Goal: Information Seeking & Learning: Learn about a topic

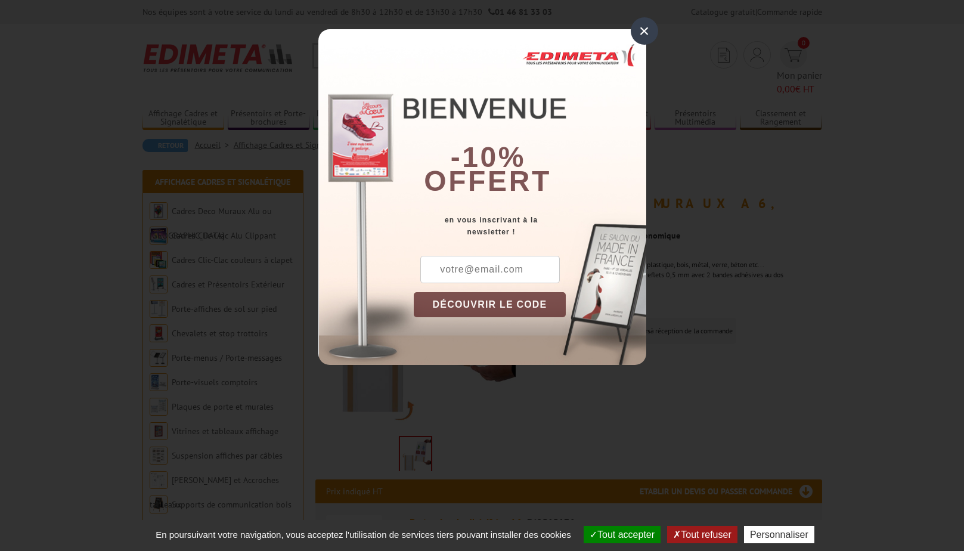
click at [641, 31] on div "×" at bounding box center [644, 30] width 27 height 27
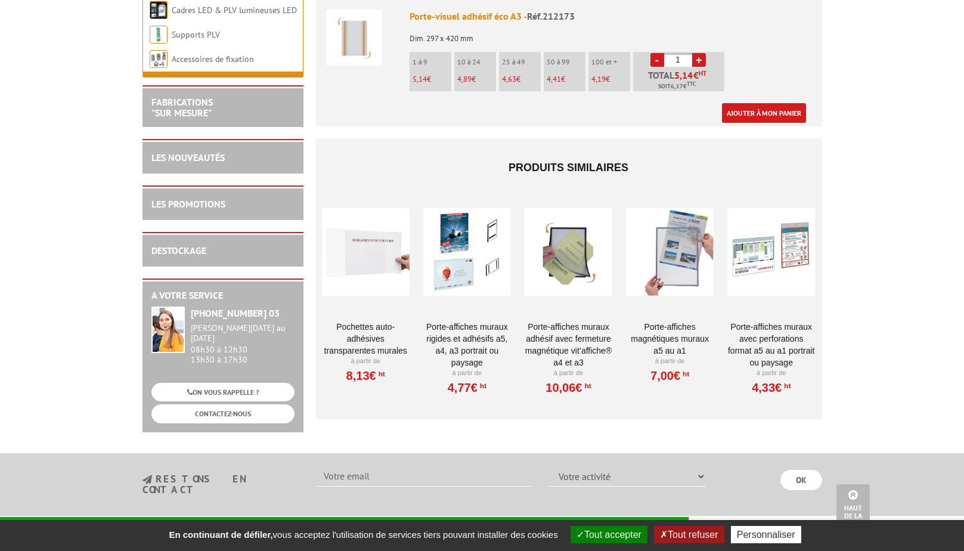
scroll to position [894, 0]
click at [559, 231] on div at bounding box center [569, 250] width 88 height 119
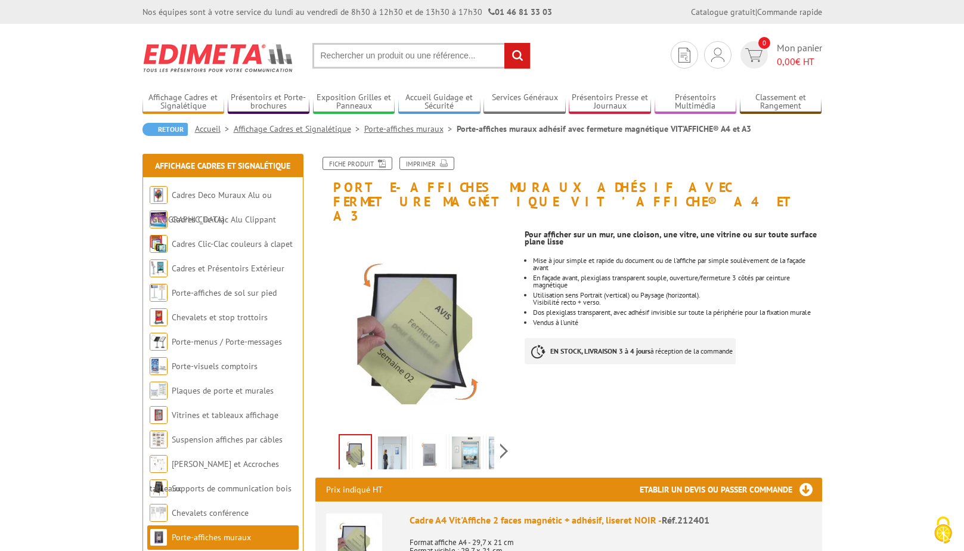
click at [400, 436] on img at bounding box center [392, 454] width 29 height 37
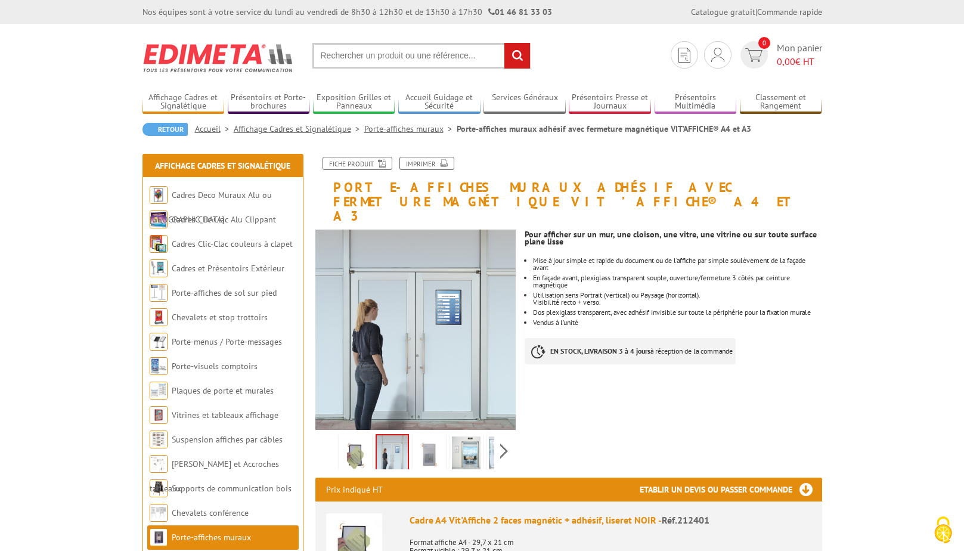
click at [426, 436] on img at bounding box center [429, 454] width 29 height 37
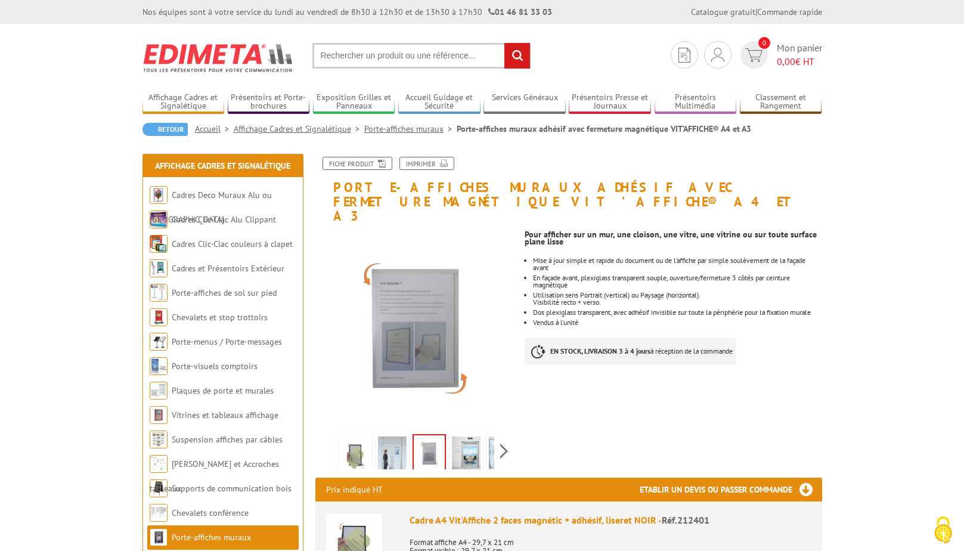
click at [475, 434] on link at bounding box center [465, 455] width 33 height 42
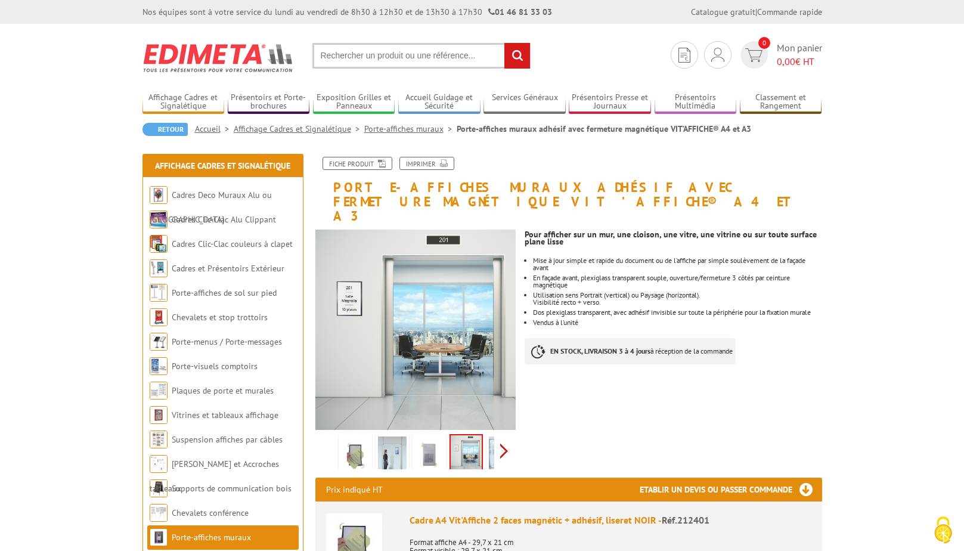
click at [500, 435] on div "Previous Next" at bounding box center [415, 451] width 201 height 42
click at [485, 436] on img at bounding box center [476, 454] width 29 height 37
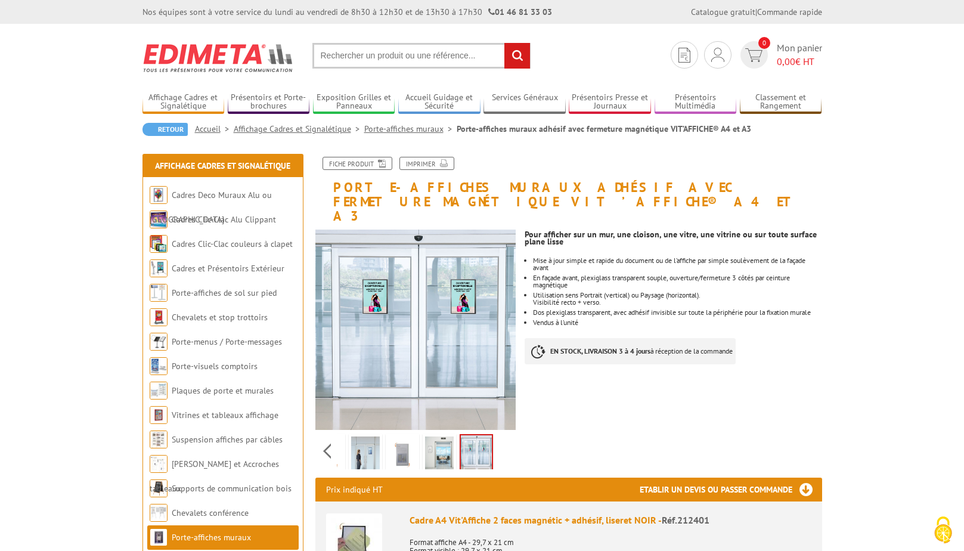
click at [495, 439] on div "Previous Next" at bounding box center [415, 451] width 201 height 42
click at [643, 309] on li "Dos plexiglass transparent, avec adhésif invisible sur toute la périphérie pour…" at bounding box center [677, 312] width 289 height 7
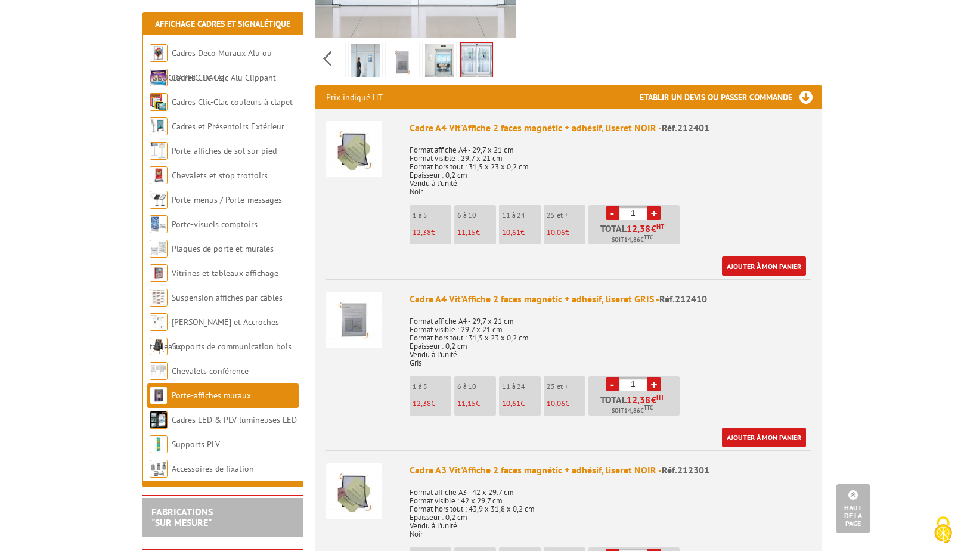
scroll to position [537, 0]
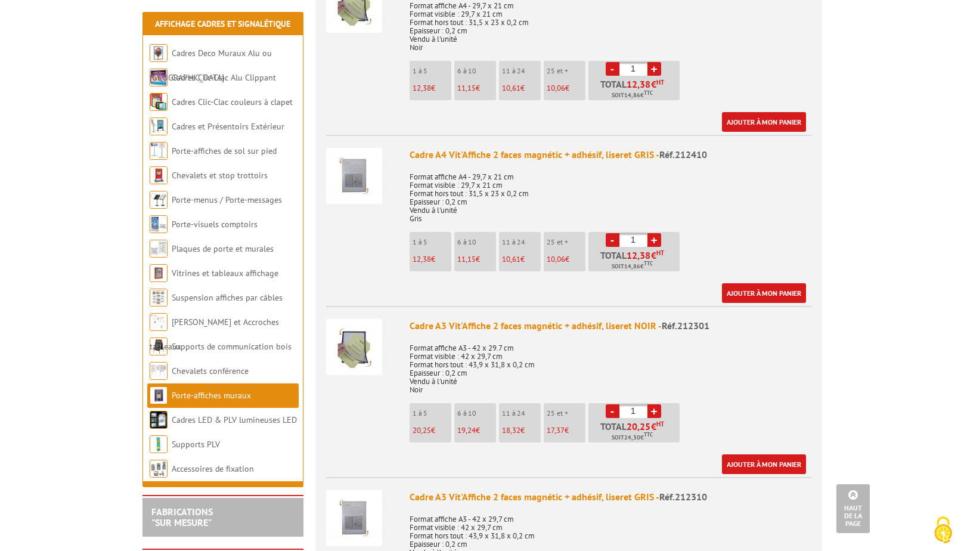
click at [547, 490] on div "Cadre A3 Vit'Affiche 2 faces magnétic + adhésif, liseret GRIS - Réf.212310" at bounding box center [611, 497] width 402 height 14
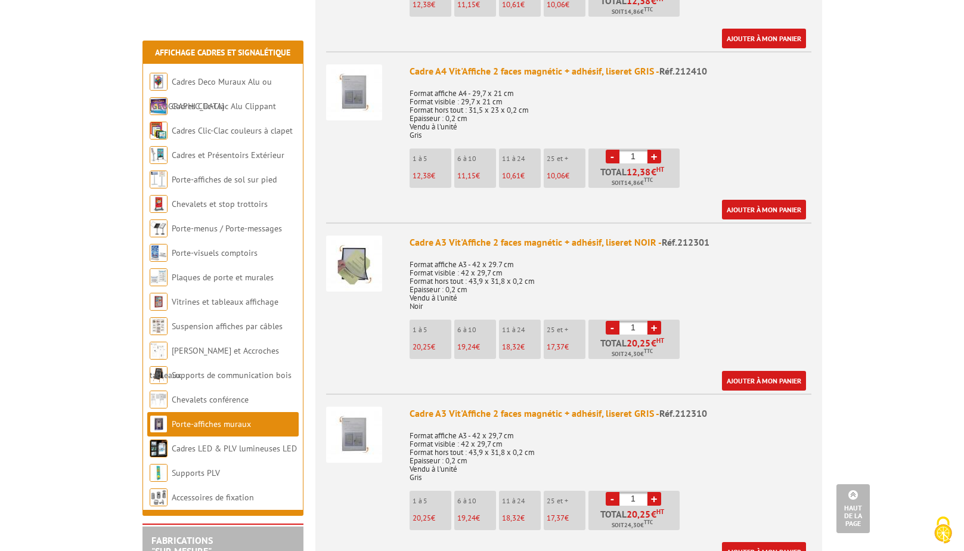
scroll to position [656, 0]
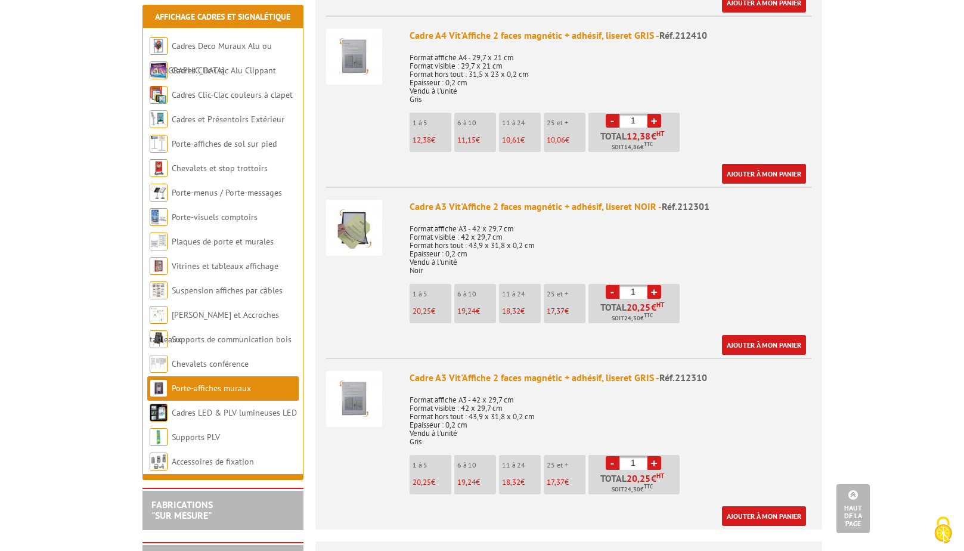
click at [354, 371] on img at bounding box center [354, 399] width 56 height 56
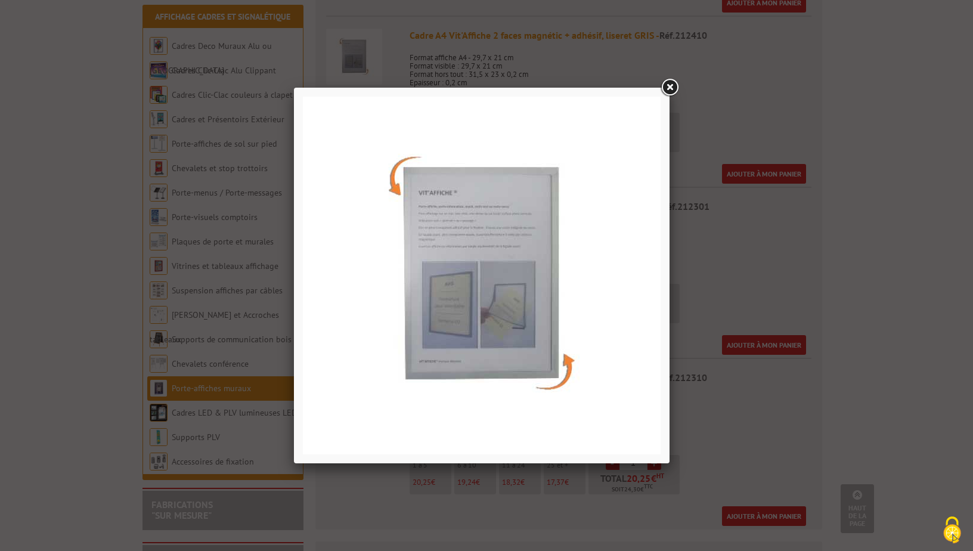
click at [405, 309] on img at bounding box center [482, 276] width 358 height 358
click at [676, 84] on link at bounding box center [669, 87] width 21 height 21
